Goal: Task Accomplishment & Management: Complete application form

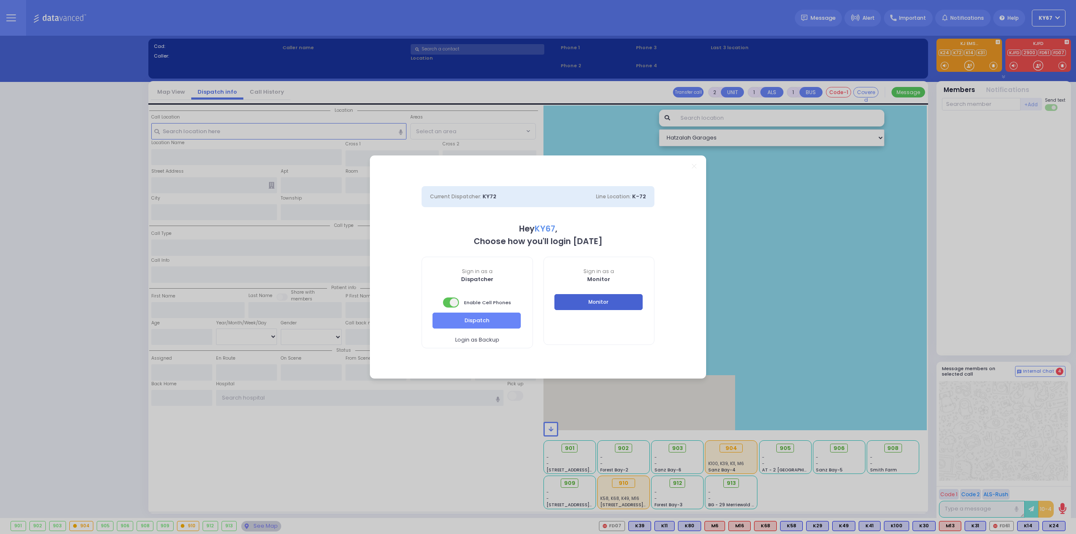
select select "9"
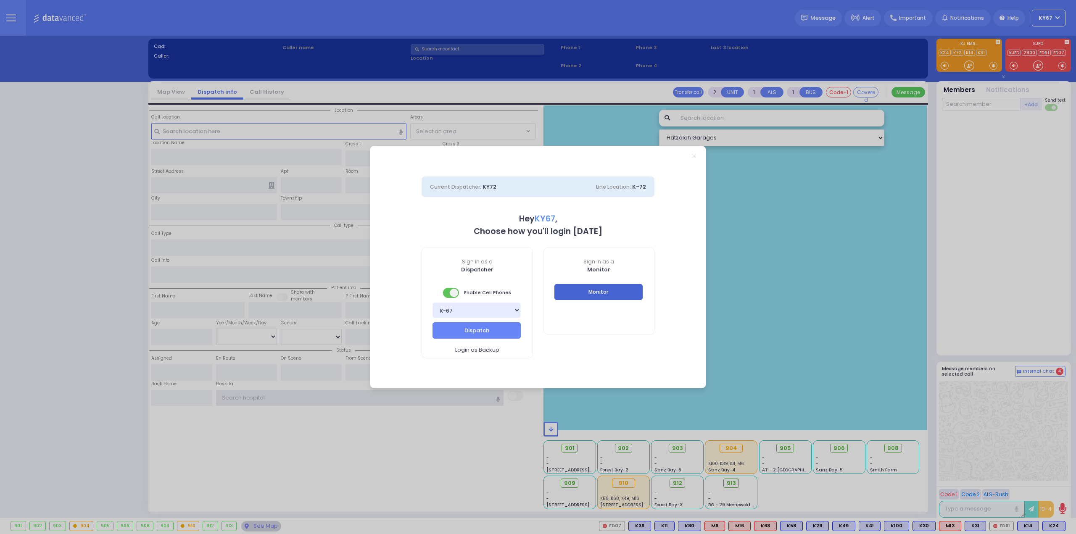
type input "Ky67"
click at [624, 293] on button "Monitor" at bounding box center [598, 292] width 88 height 16
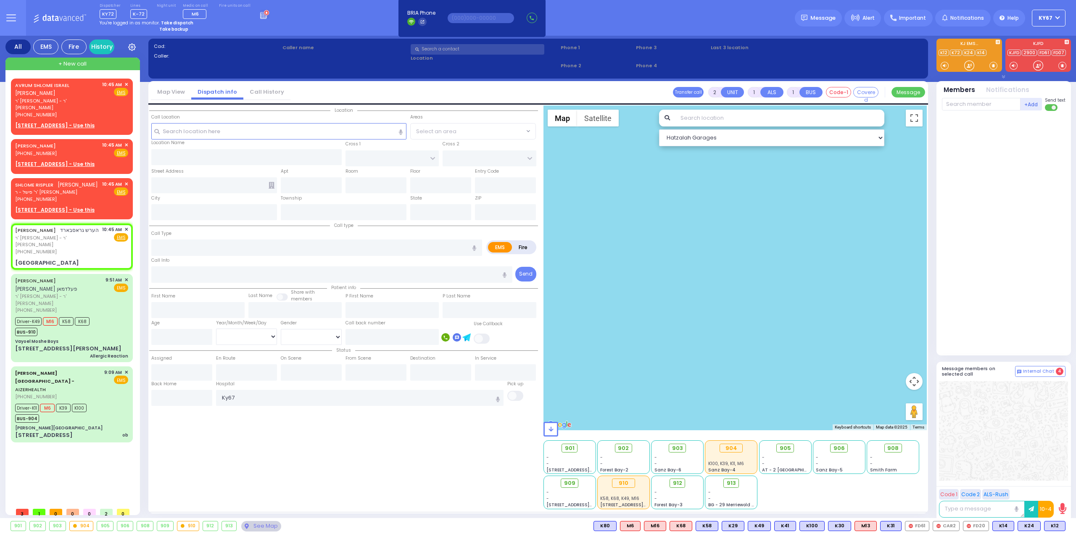
select select
radio input "true"
type input "[PERSON_NAME]"
select select
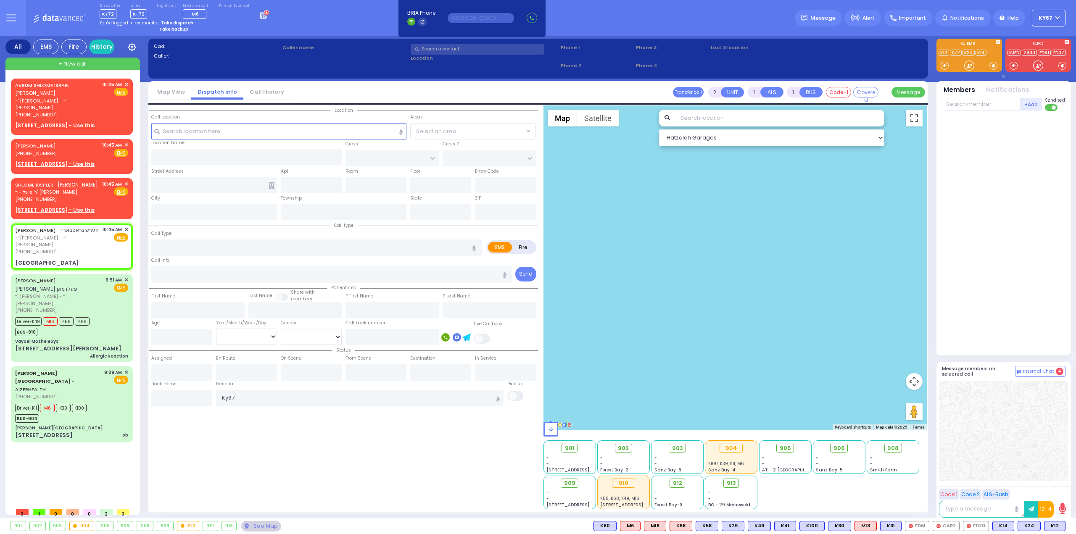
type input "10:45"
type input "[GEOGRAPHIC_DATA]"
type input "MONROE"
type input "[US_STATE]"
type input "10950"
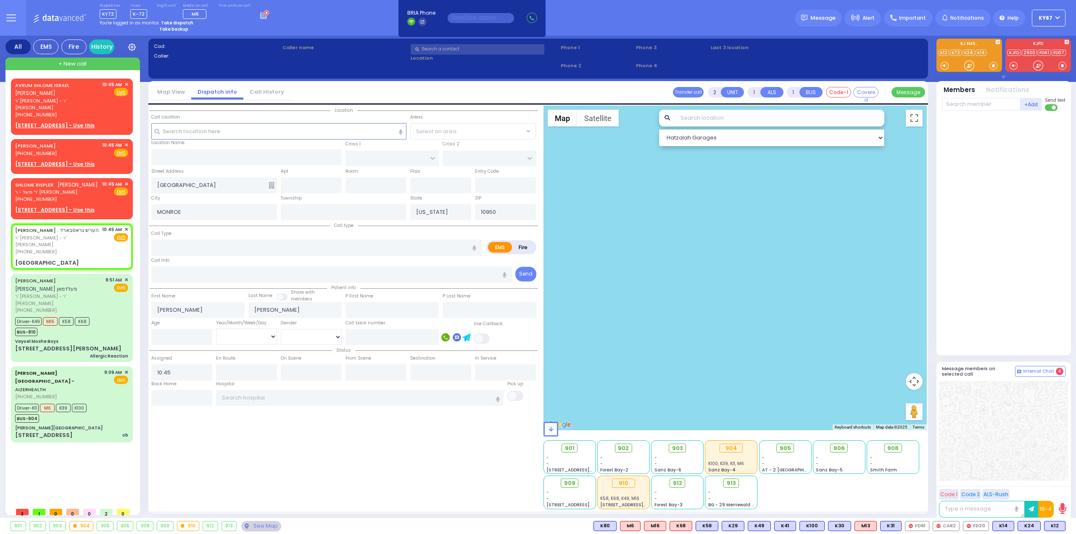
select select "Hatzalah Garages"
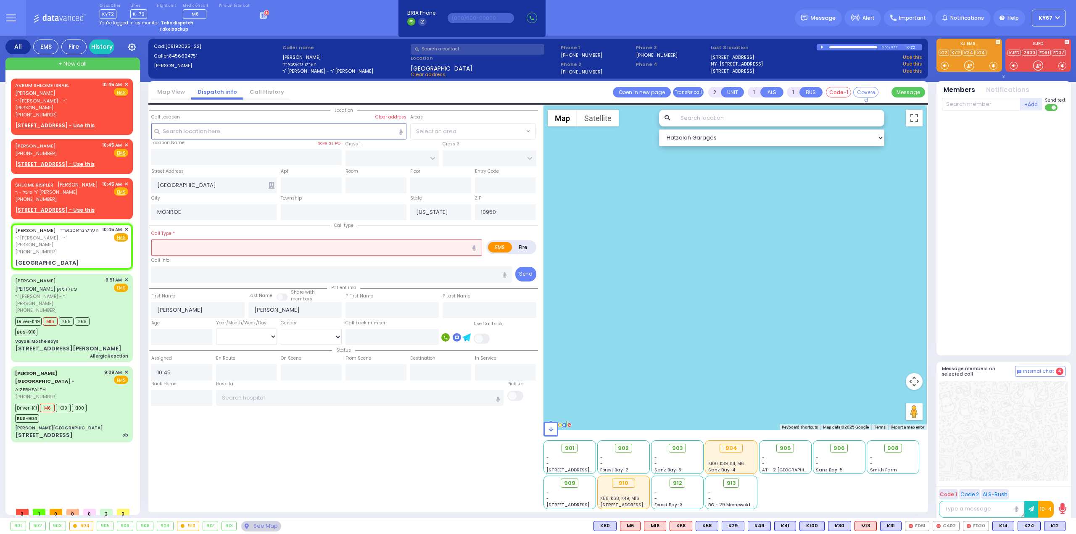
select select
radio input "true"
select select
type input "[GEOGRAPHIC_DATA]"
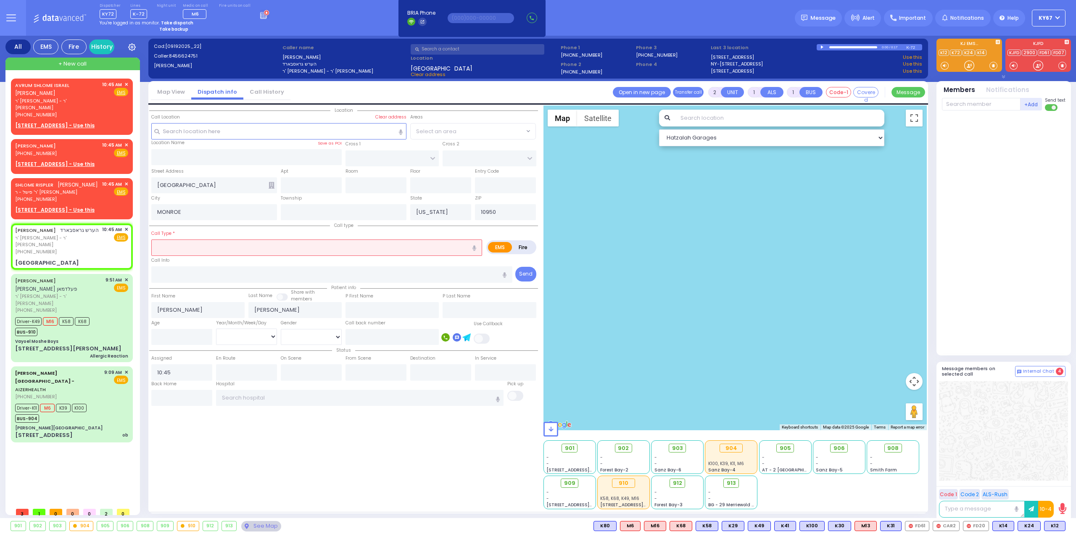
type input "CHEVRON RD"
type input "[STREET_ADDRESS]"
type input "Monroe"
type input "4"
type input "m"
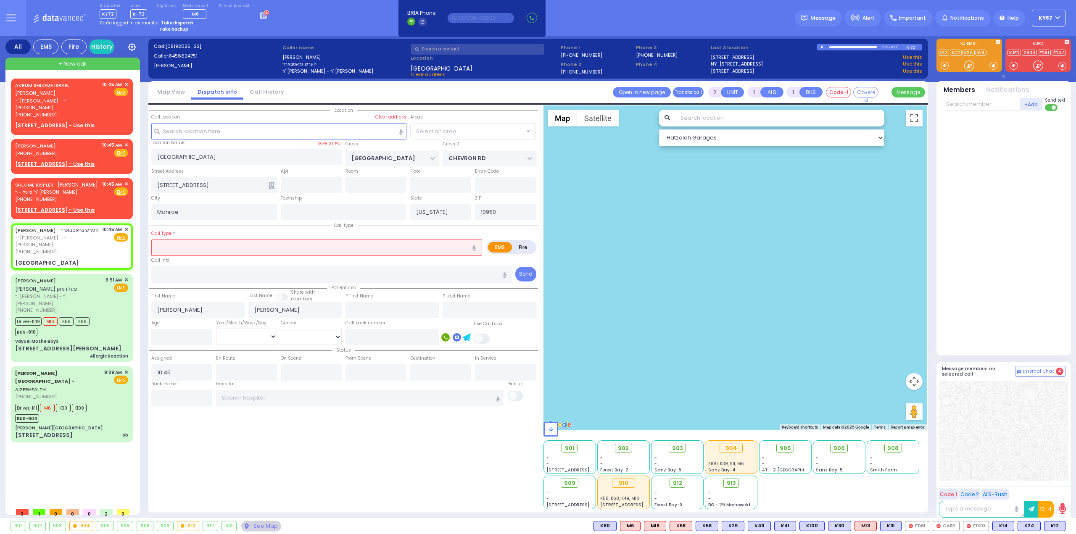
radio input "true"
select select
select select "Hatzalah Garages"
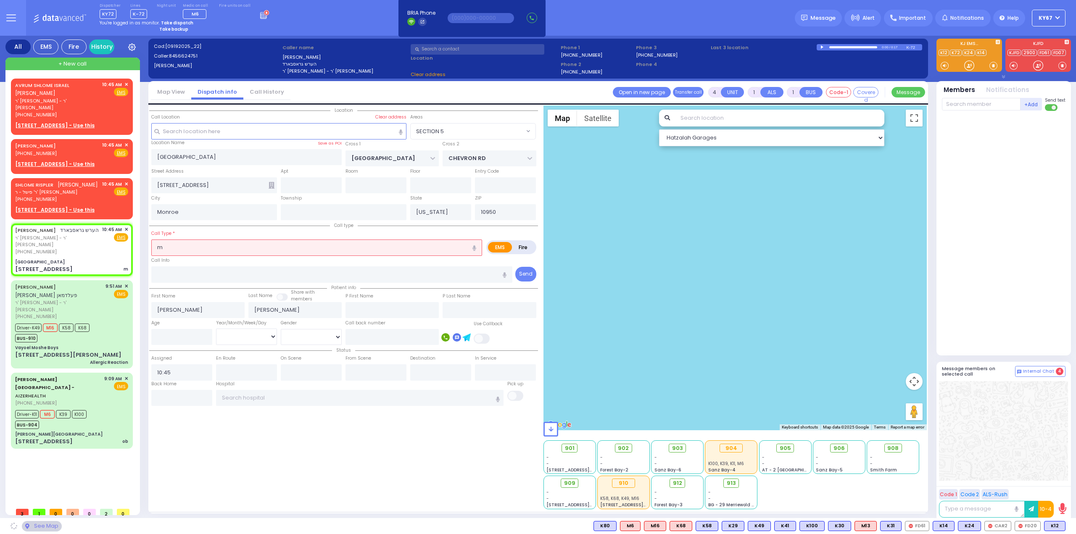
type input "MVA"
radio input "true"
select select
radio input "true"
select select
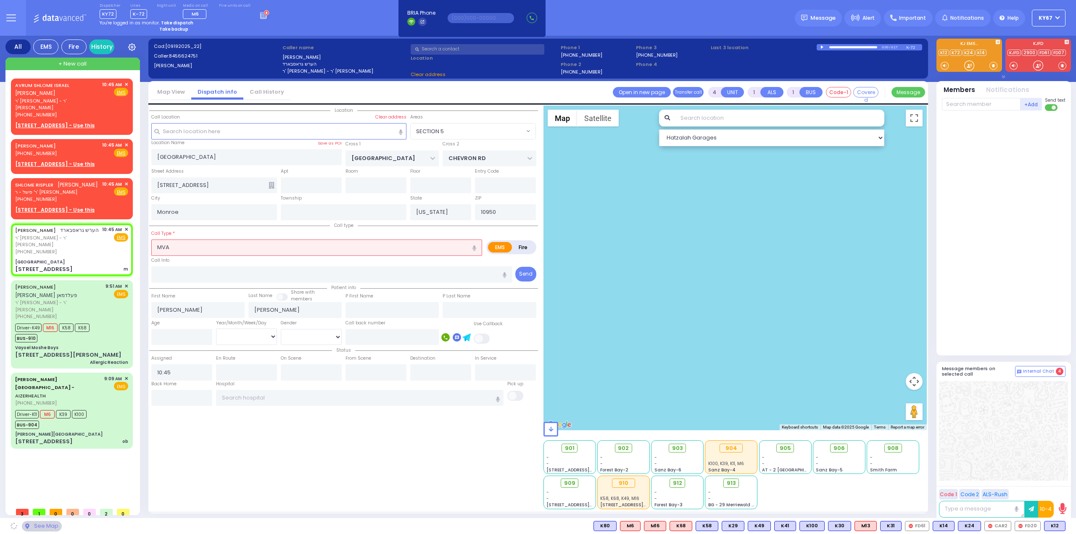
type input "10:47"
type input "mva"
radio input "true"
select select
radio input "true"
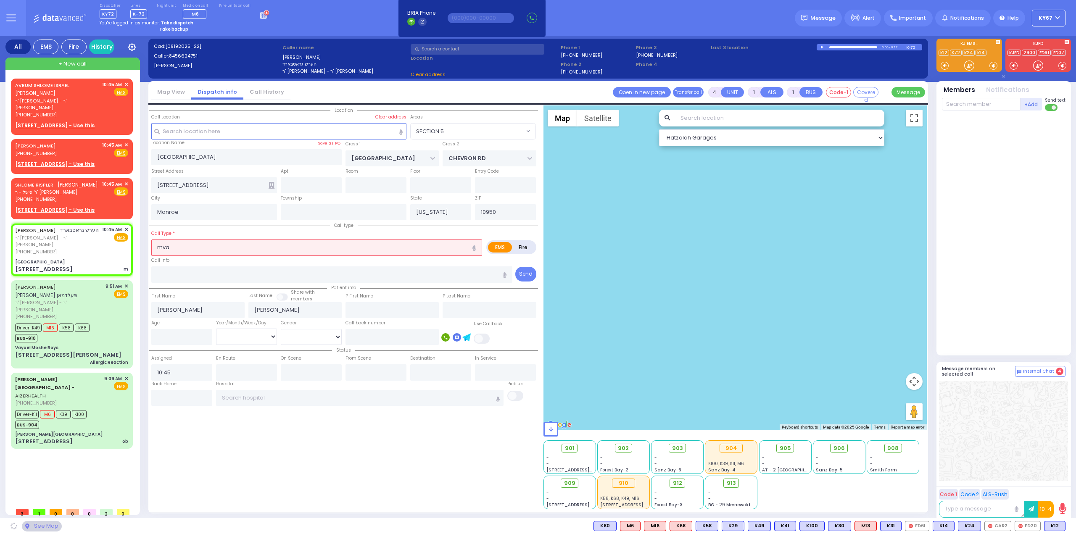
select select
type input "MVA"
radio input "true"
select select
radio input "true"
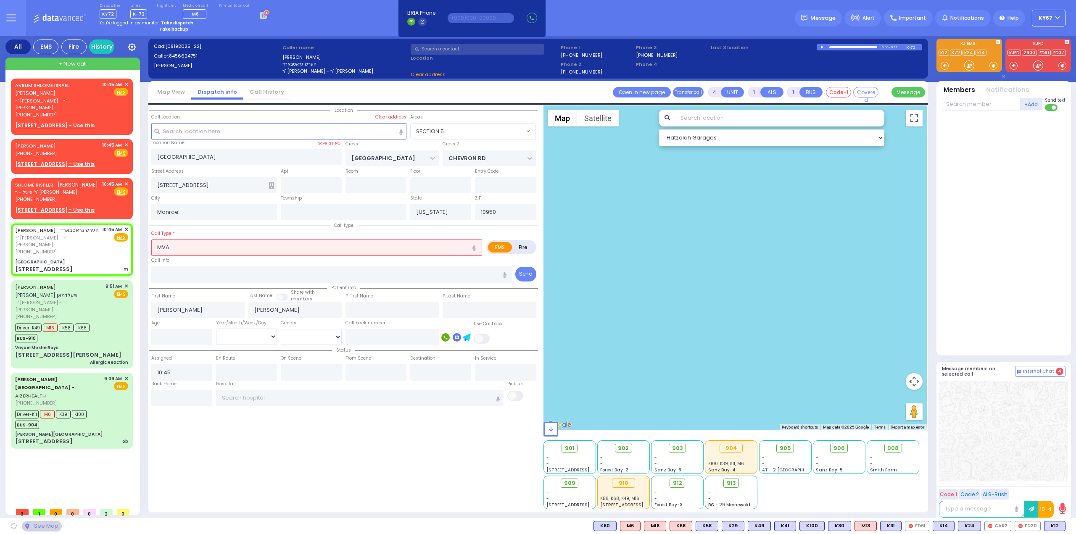
select select
select select "SECTION 5"
select select "Hatzalah Garages"
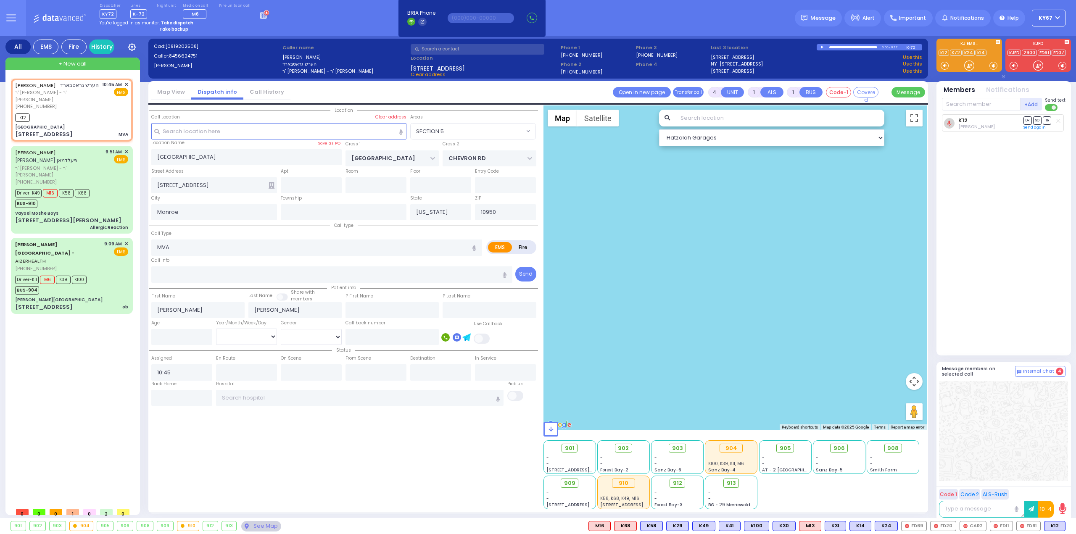
select select
radio input "true"
select select
type input "10:49"
select select "SECTION 5"
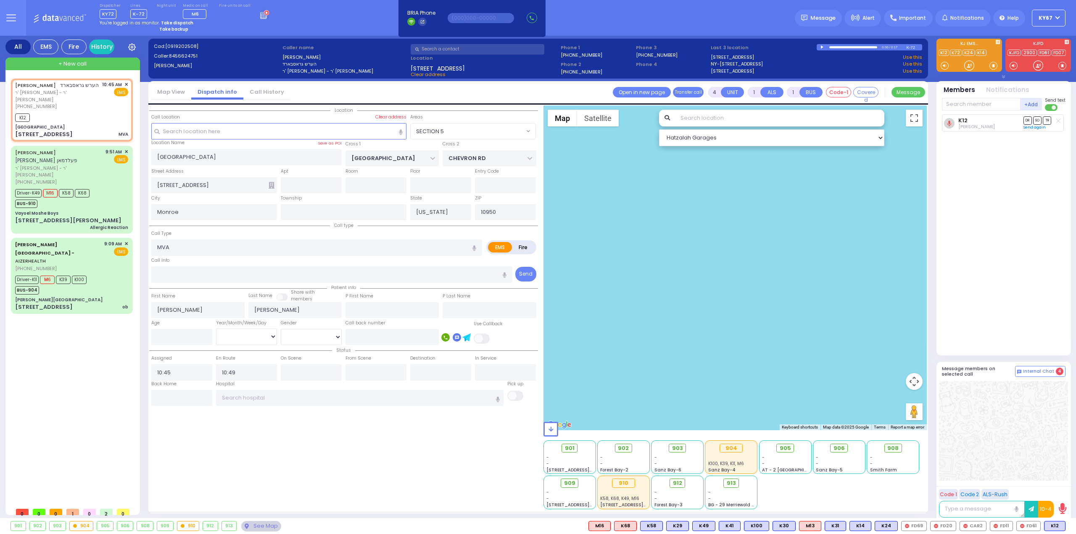
select select "Hatzalah Garages"
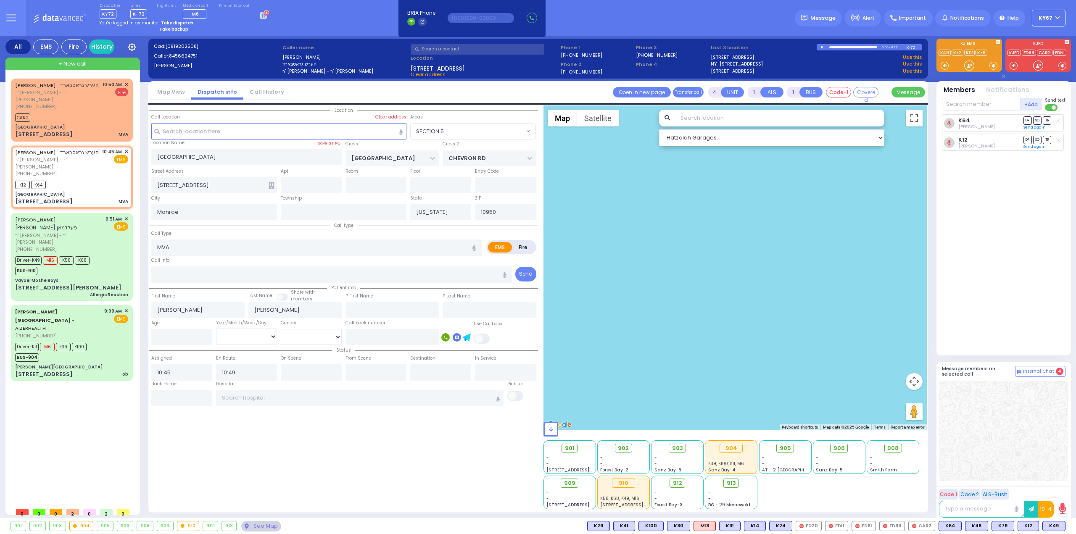
select select
radio input "true"
select select
radio input "true"
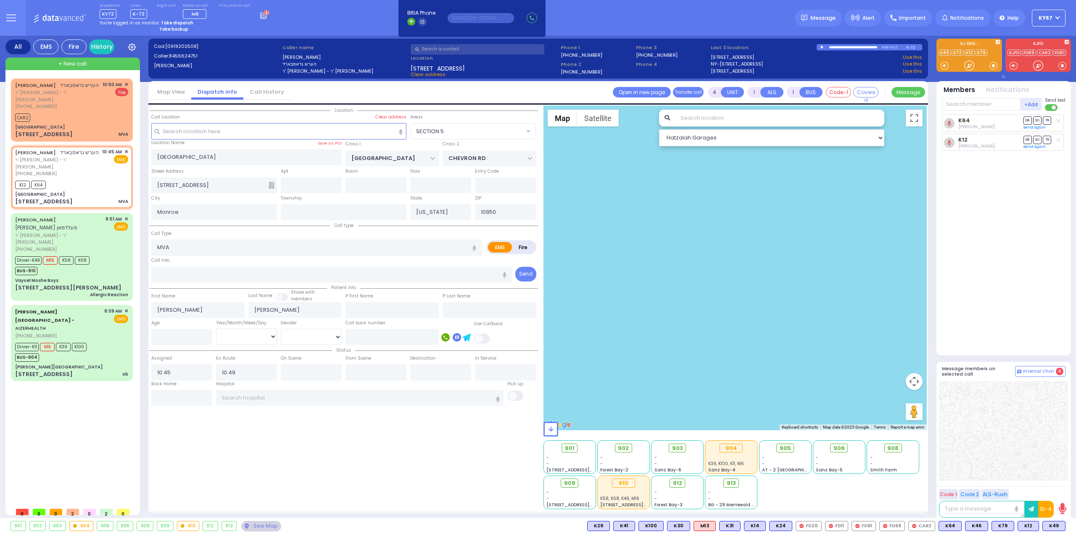
select select
select select "SECTION 5"
select select "Hatzalah Garages"
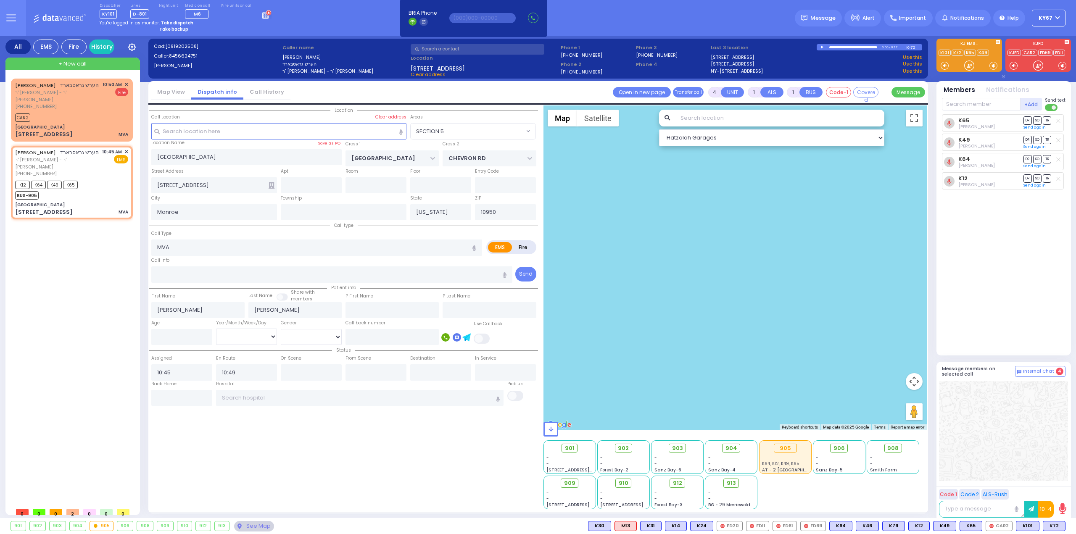
select select
radio input "true"
select select
select select "Hatzalah Garages"
select select "SECTION 5"
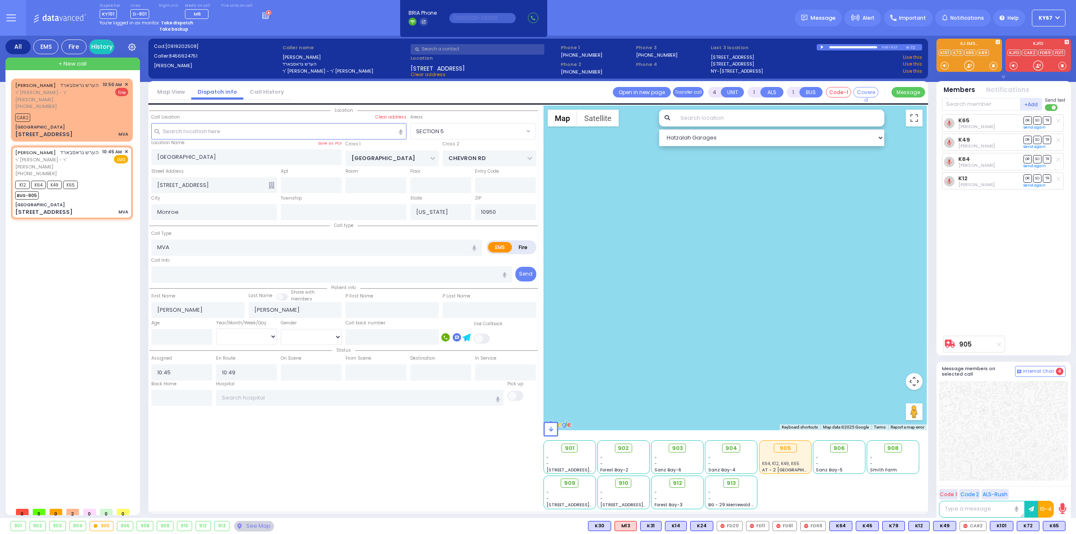
select select
radio input "true"
select select
select select "SECTION 5"
select select "Hatzalah Garages"
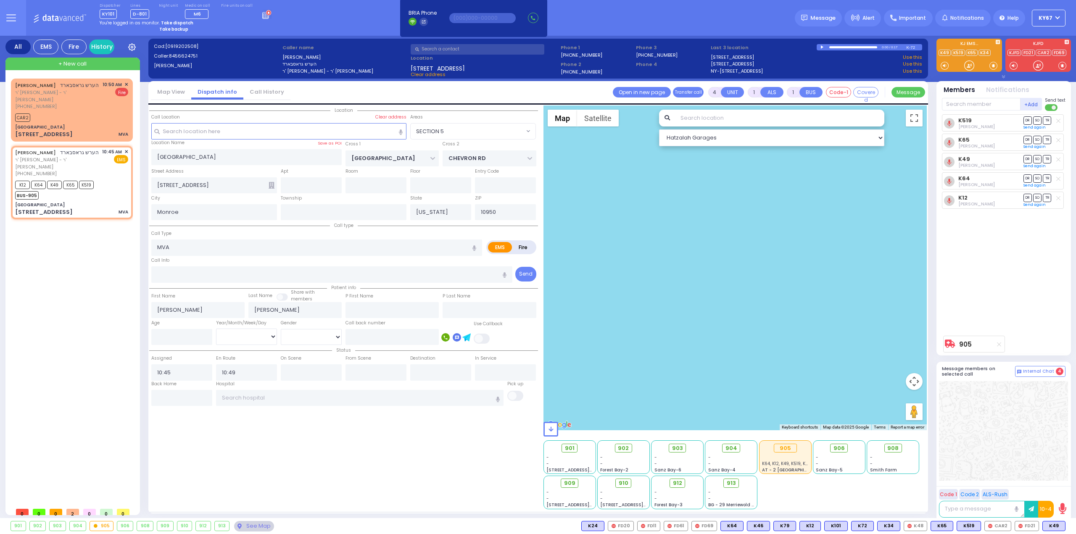
select select "SECTION 5"
select select "Hatzalah Garages"
